Goal: Navigation & Orientation: Find specific page/section

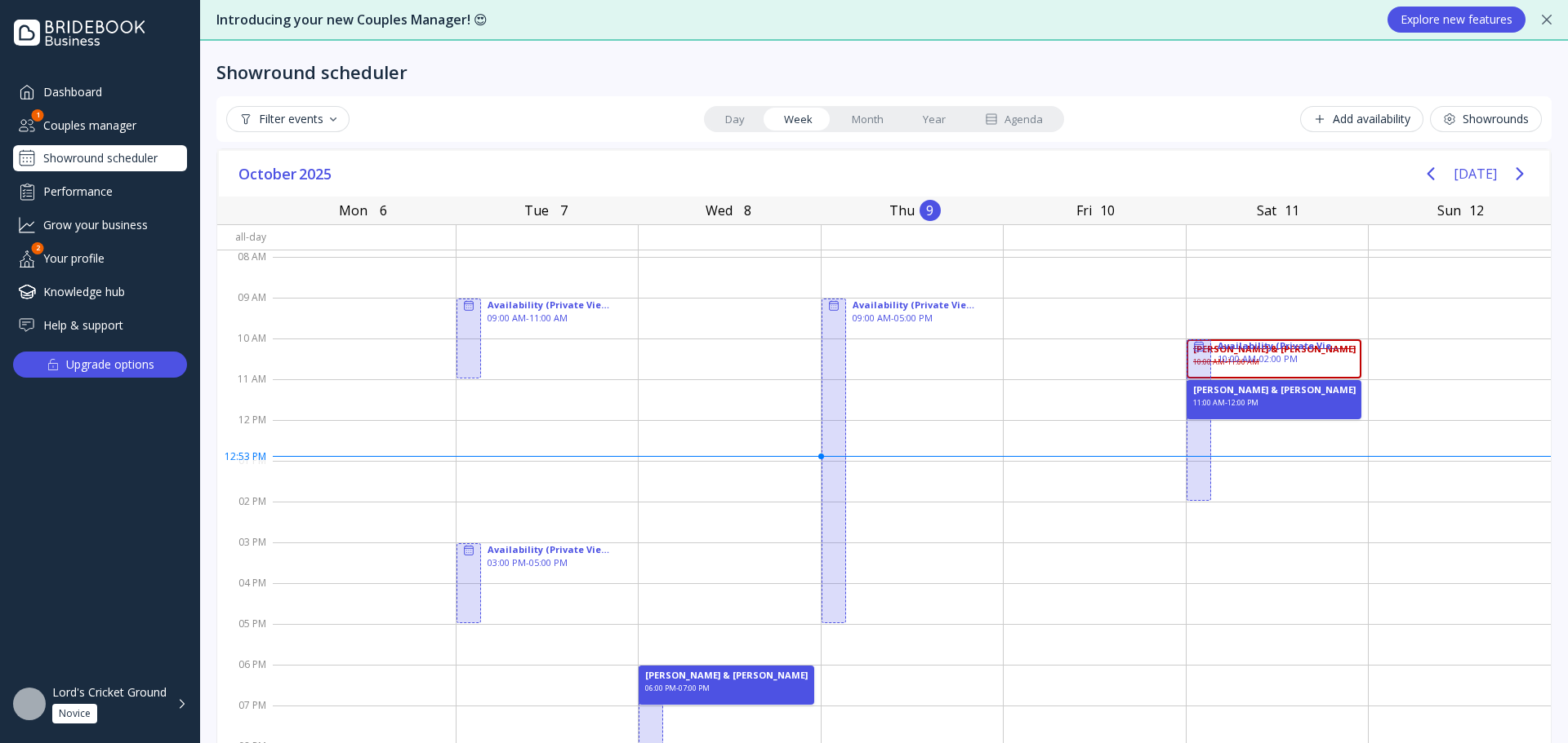
scroll to position [27, 0]
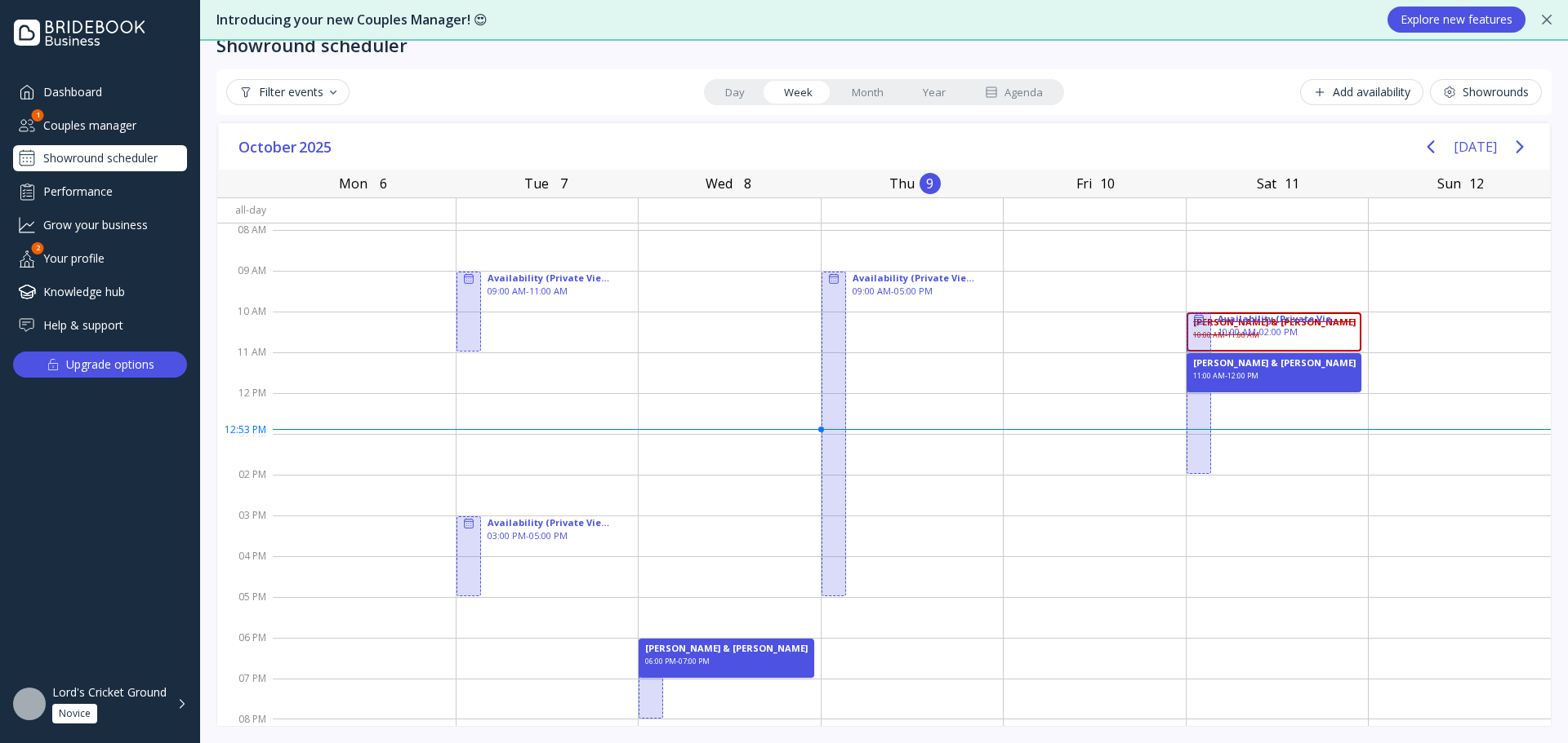
click at [88, 256] on div "Your profile" at bounding box center [100, 258] width 174 height 27
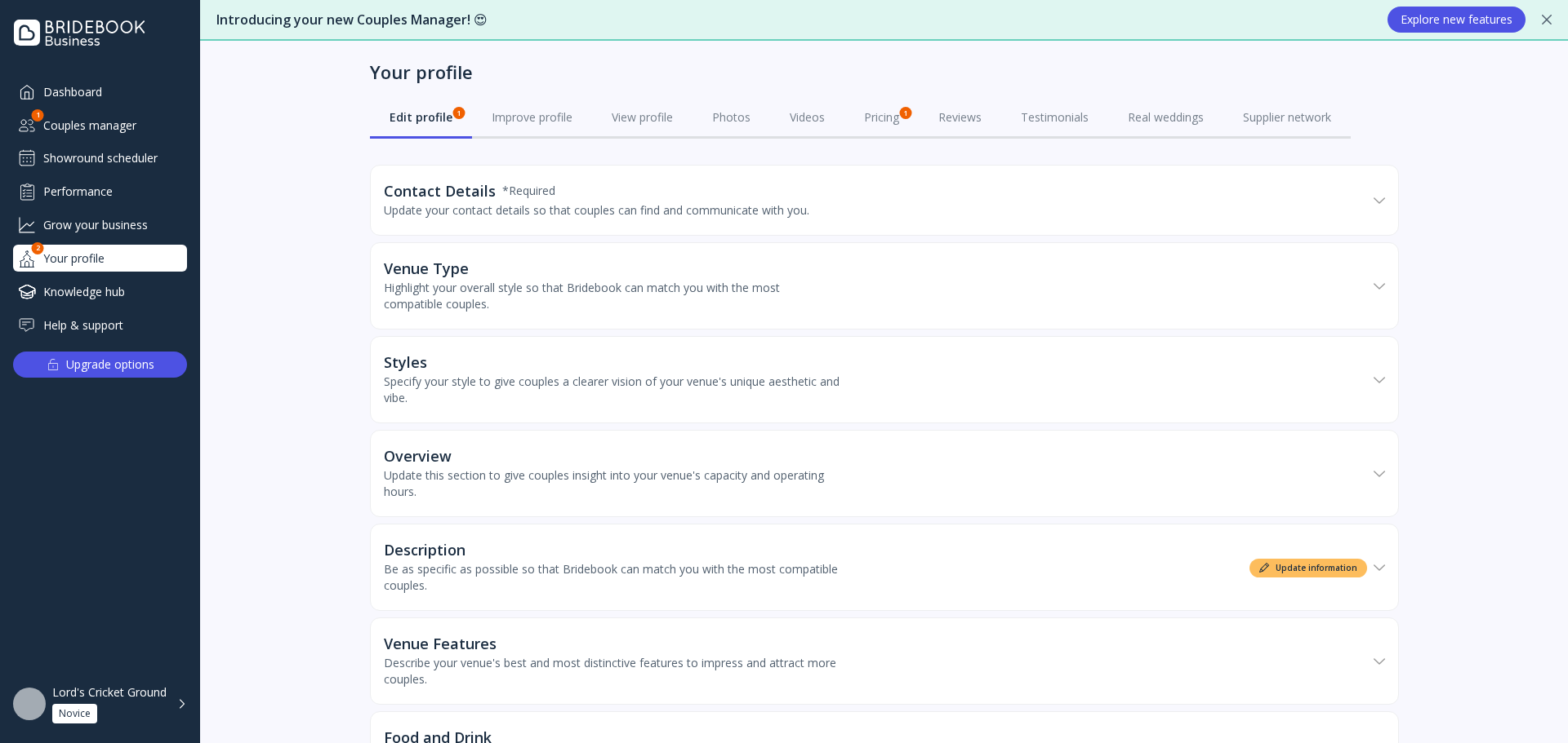
click at [92, 227] on div "Grow your business" at bounding box center [100, 225] width 174 height 27
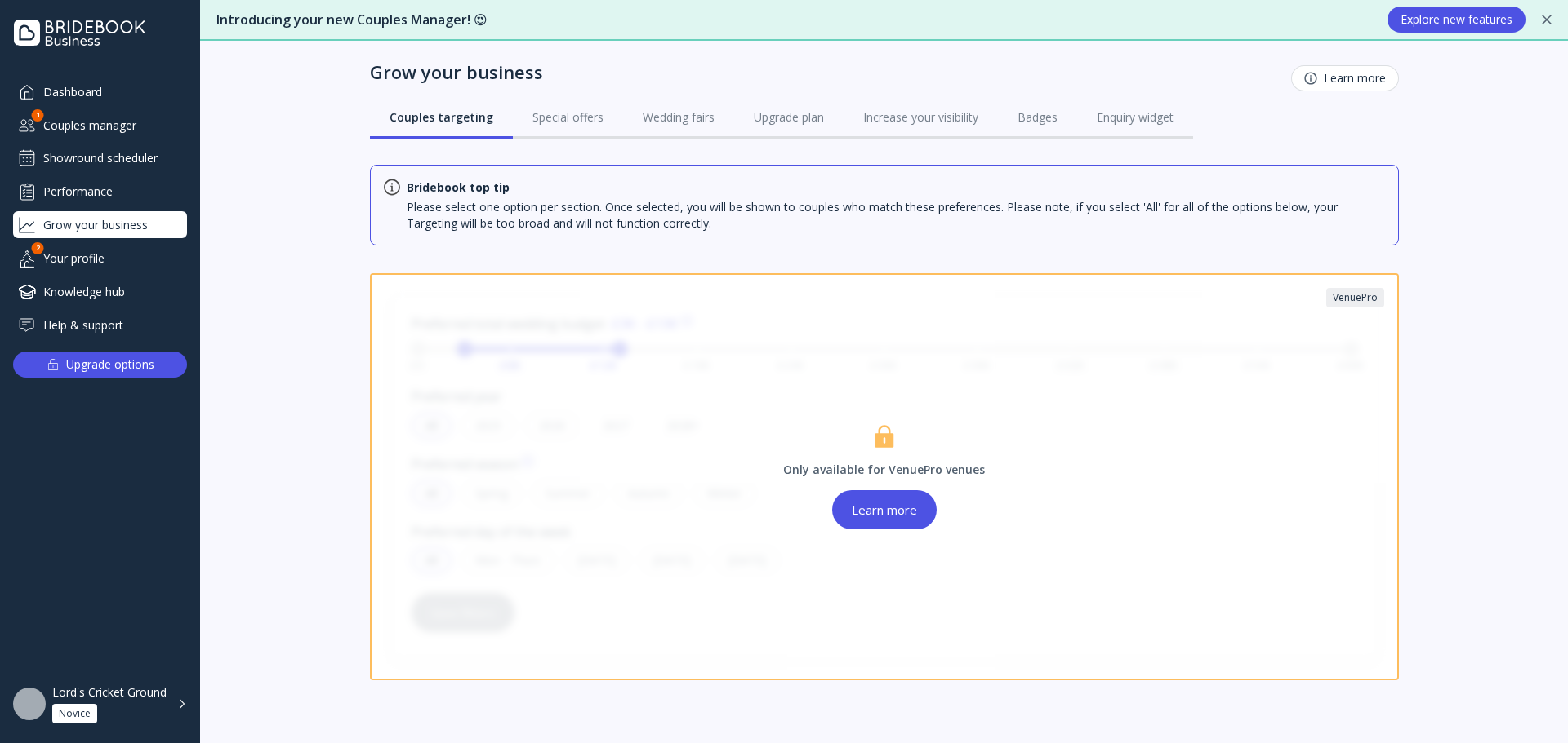
click at [115, 178] on div "Performance" at bounding box center [100, 192] width 174 height 27
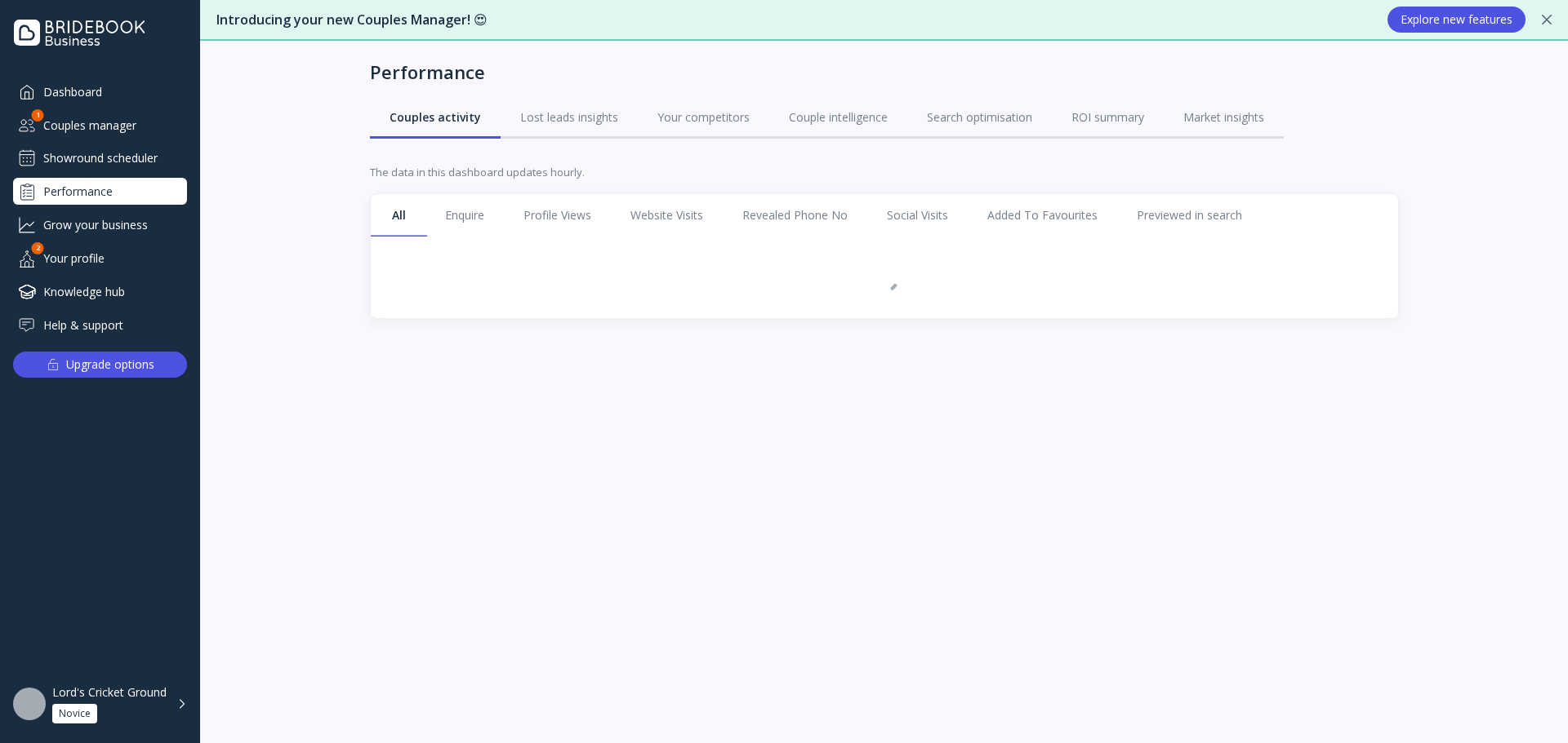
click at [122, 90] on div "Dashboard" at bounding box center [100, 92] width 174 height 27
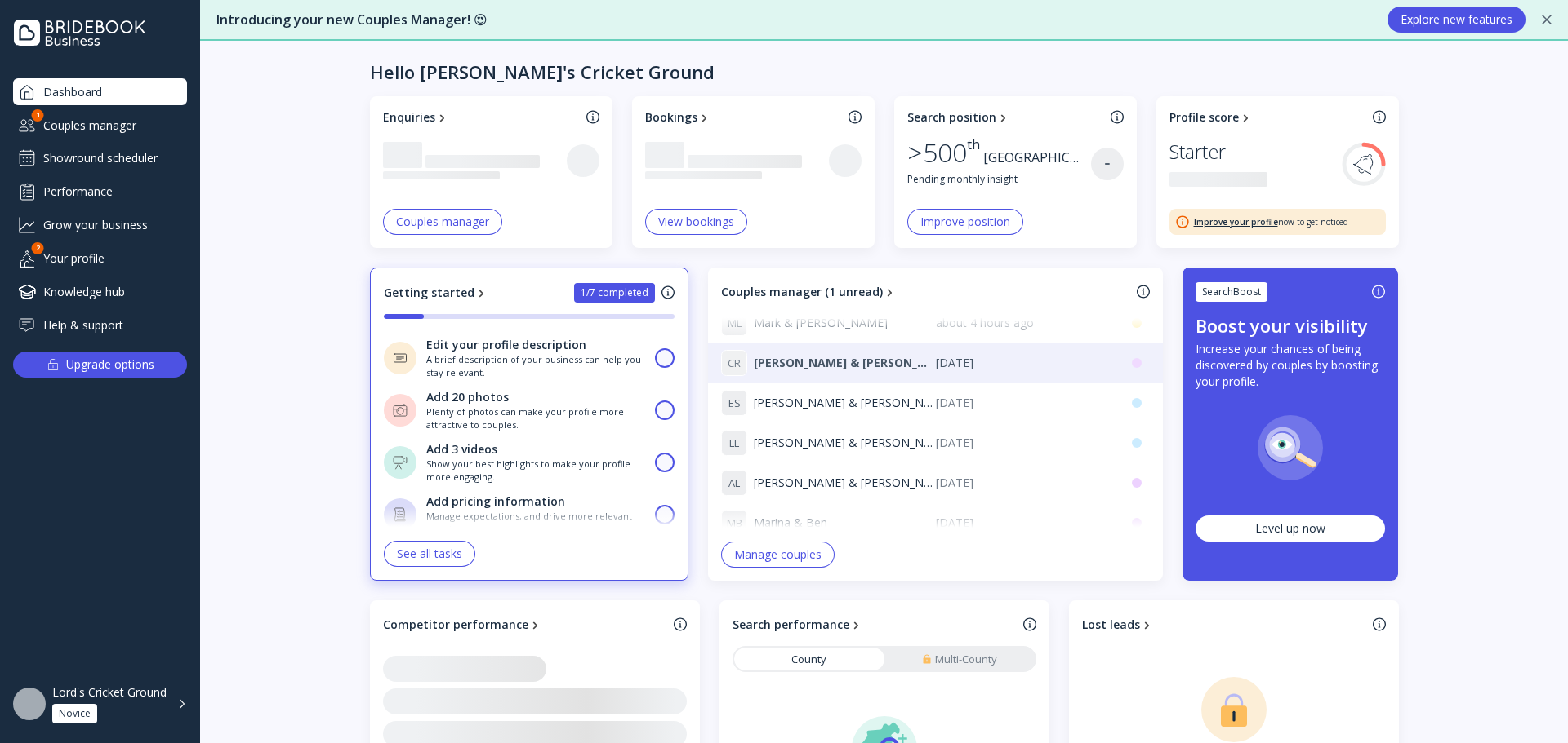
scroll to position [82, 0]
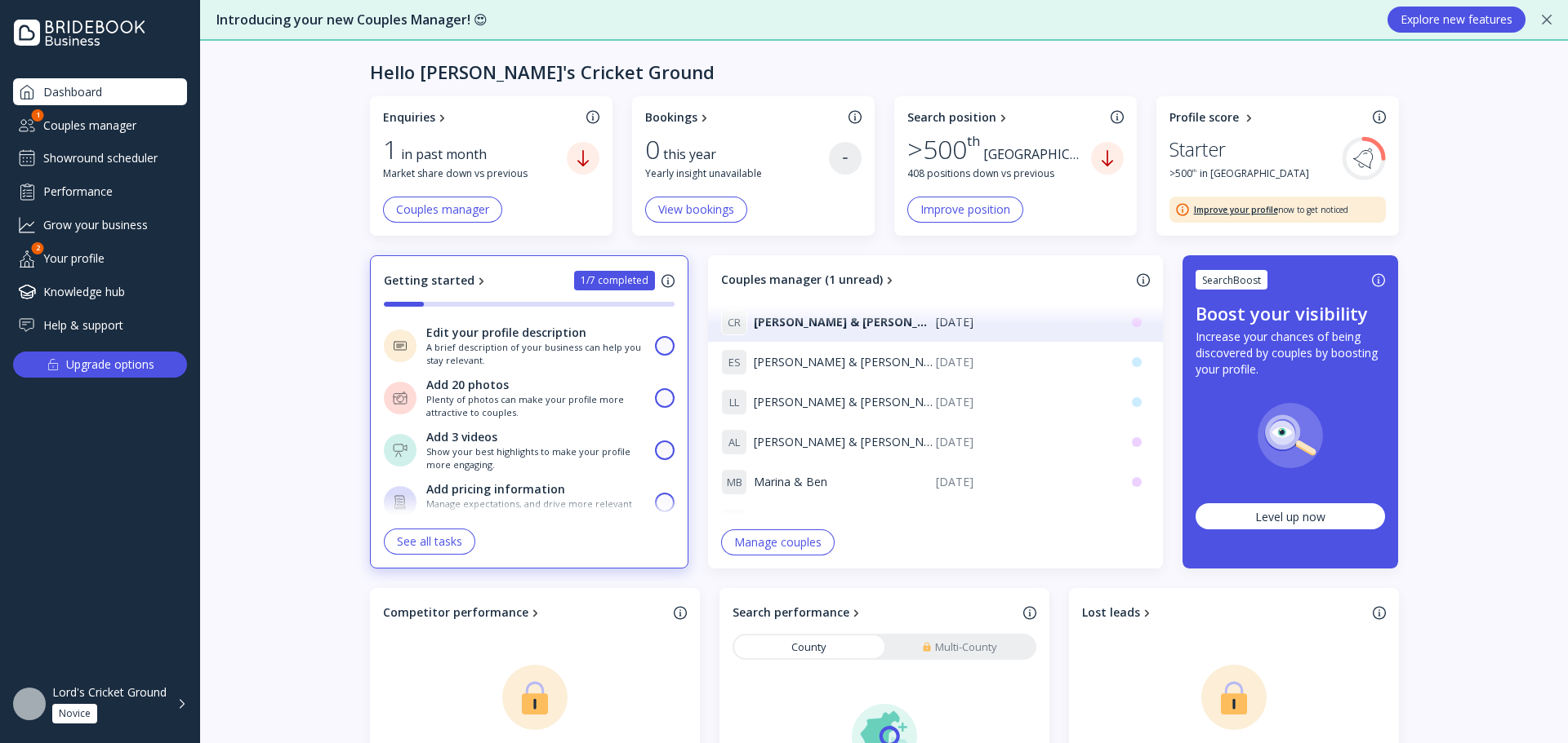
click at [1213, 112] on div "Profile score" at bounding box center [1204, 117] width 69 height 16
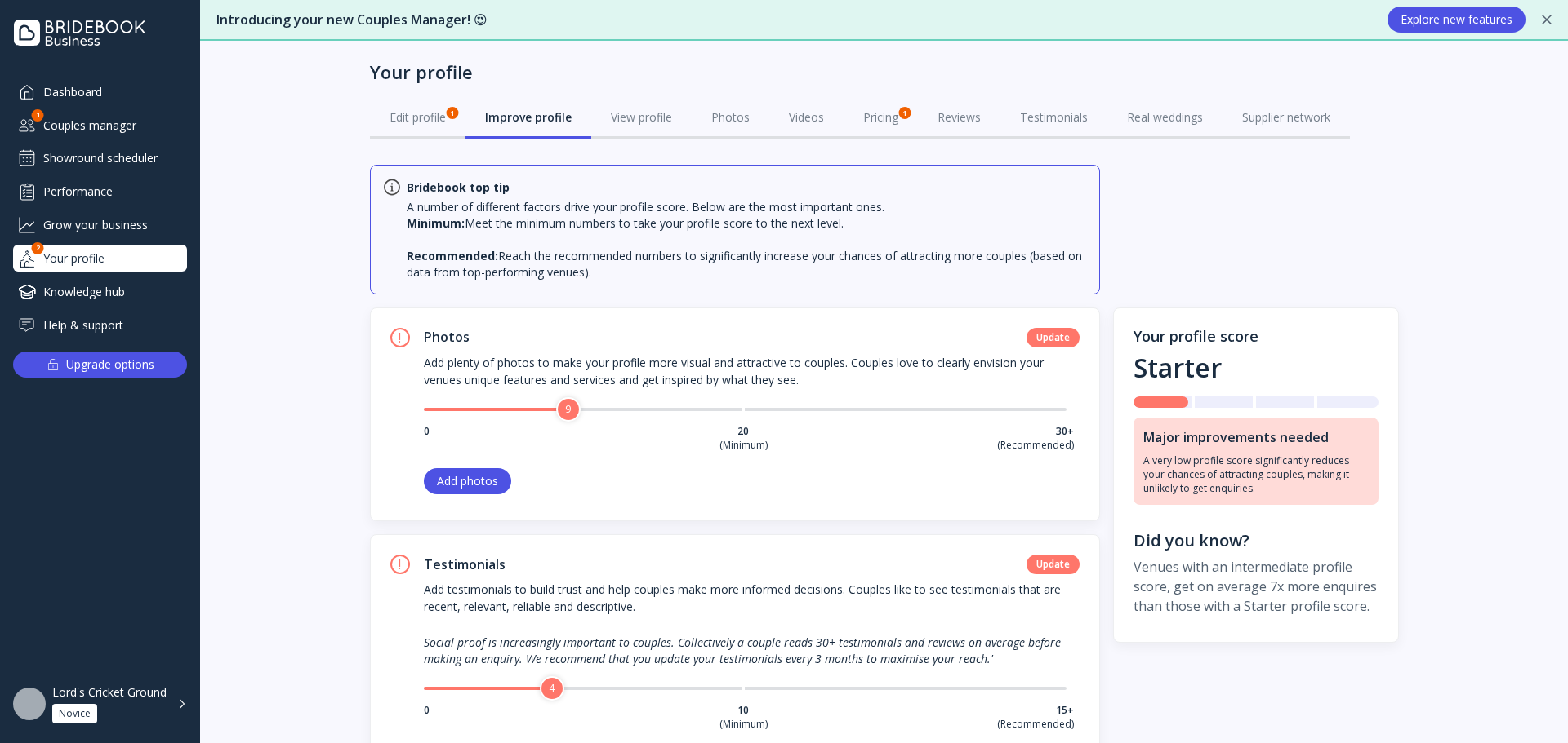
click at [100, 196] on div "Performance" at bounding box center [100, 192] width 174 height 27
